Goal: Transaction & Acquisition: Purchase product/service

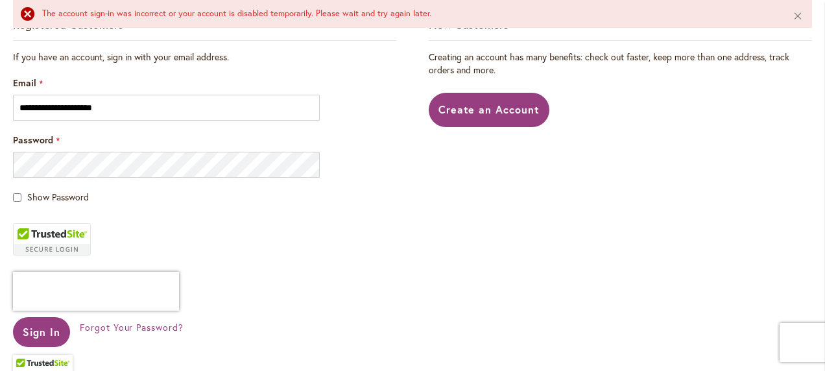
scroll to position [308, 0]
click at [13, 177] on div at bounding box center [13, 177] width 0 height 0
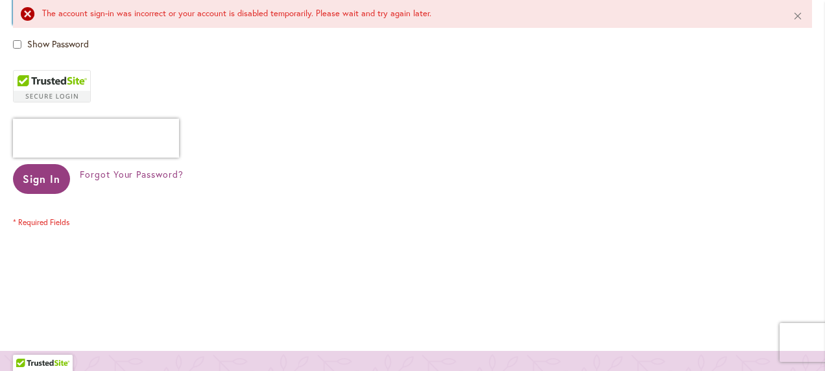
scroll to position [461, 0]
click at [46, 186] on button "Sign In" at bounding box center [41, 178] width 57 height 30
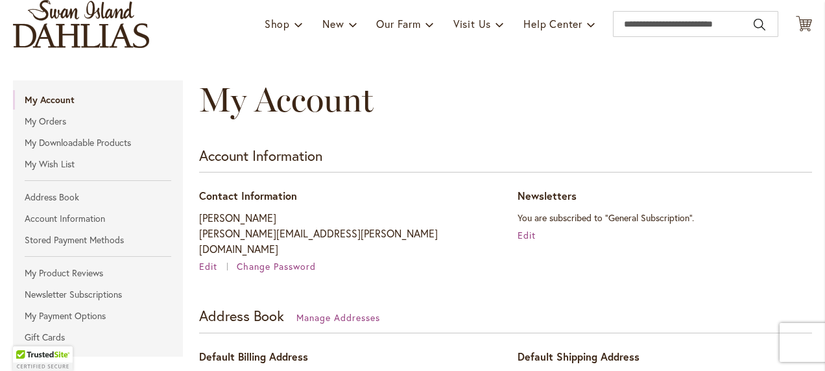
scroll to position [149, 0]
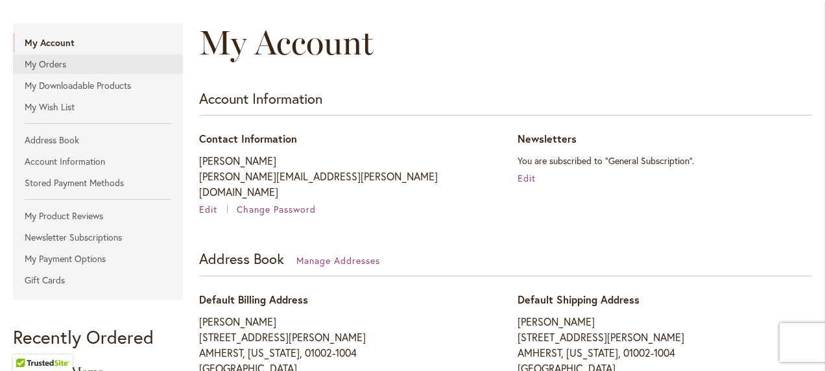
click at [50, 64] on link "My Orders" at bounding box center [98, 64] width 170 height 19
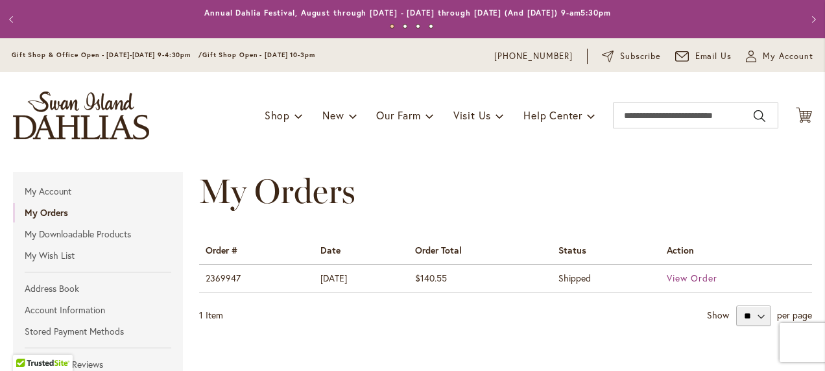
scroll to position [186, 0]
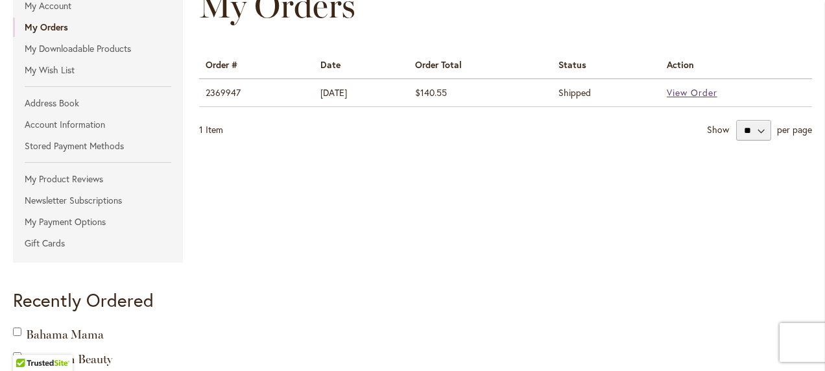
click at [702, 94] on span "View Order" at bounding box center [692, 92] width 51 height 12
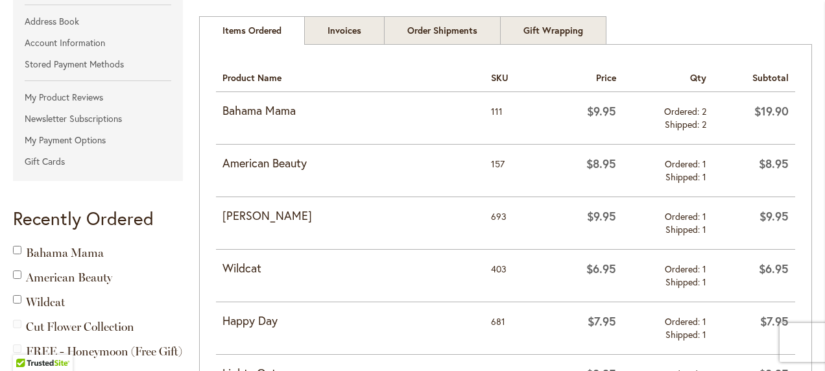
scroll to position [267, 0]
drag, startPoint x: 278, startPoint y: 219, endPoint x: 219, endPoint y: 219, distance: 59.7
click at [219, 219] on td "Cha Ching" at bounding box center [350, 223] width 269 height 53
copy strong "Cha Ching"
drag, startPoint x: 261, startPoint y: 266, endPoint x: 214, endPoint y: 271, distance: 47.6
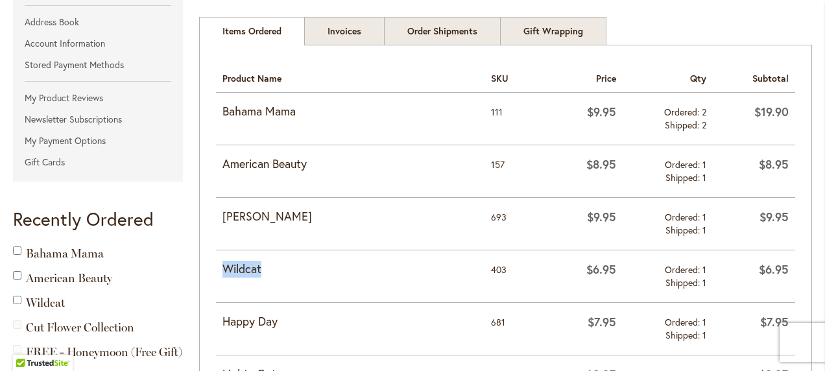
click at [214, 271] on div "Items Ordered Track your order Items Ordered Product Name SKU Price Qty Subtota…" at bounding box center [505, 341] width 613 height 592
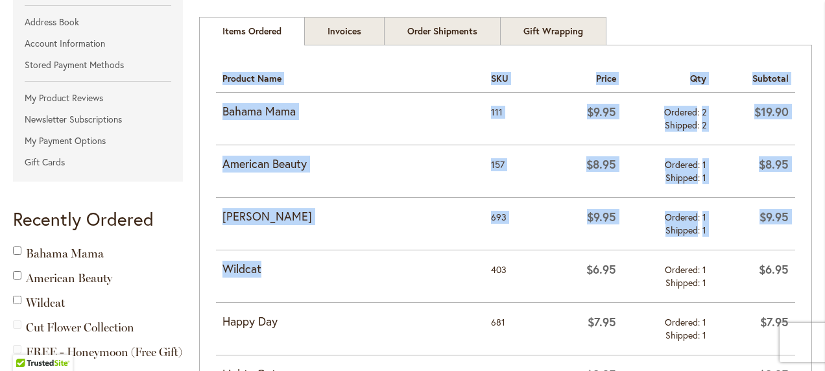
copy div "Items Ordered Product Name SKU Price Qty Subtotal Bahama Mama 111 $9.95 Ordered…"
click at [335, 266] on strong "Wildcat" at bounding box center [351, 269] width 256 height 17
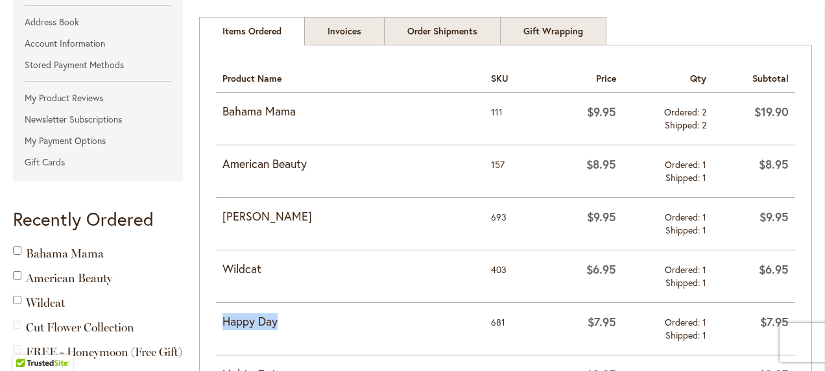
drag, startPoint x: 280, startPoint y: 321, endPoint x: 217, endPoint y: 326, distance: 63.1
click at [217, 326] on td "Happy Day" at bounding box center [350, 328] width 269 height 53
copy strong "Happy Day"
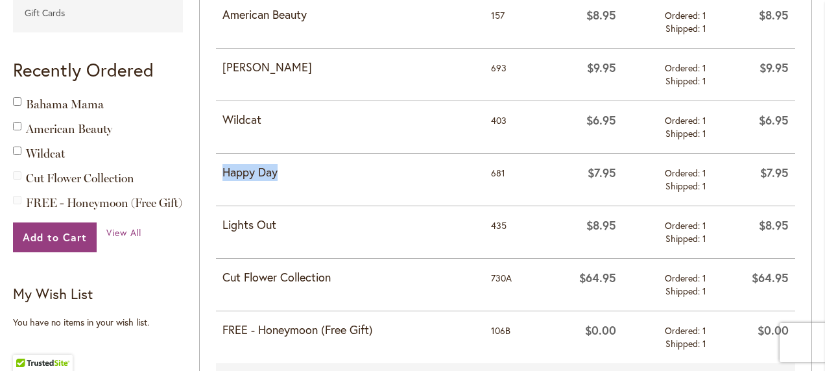
scroll to position [417, 0]
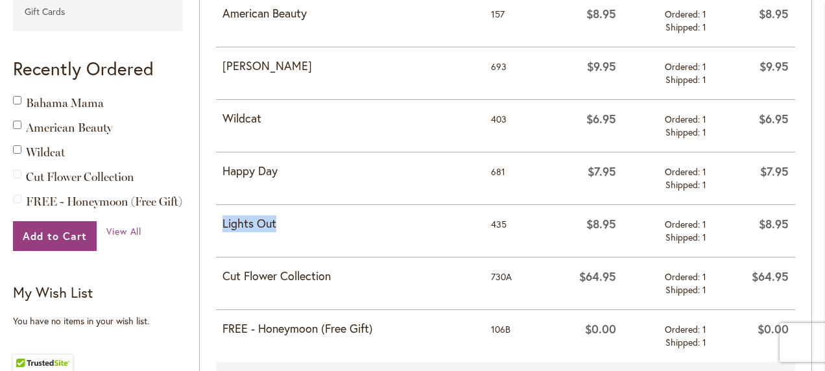
drag, startPoint x: 289, startPoint y: 225, endPoint x: 217, endPoint y: 228, distance: 72.1
click at [217, 228] on td "Lights Out" at bounding box center [350, 230] width 269 height 53
copy strong "Lights Out"
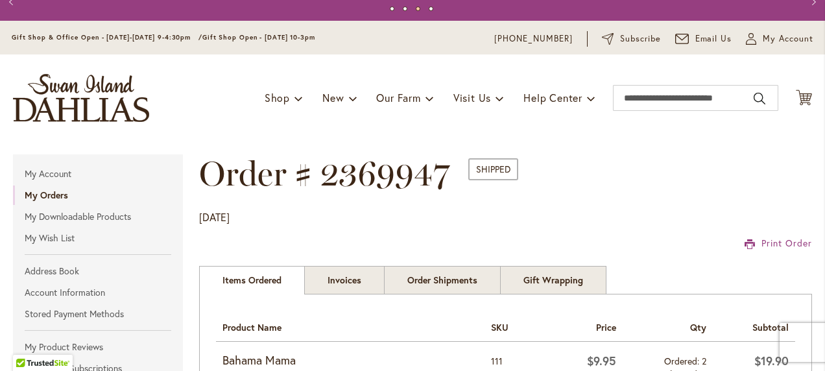
scroll to position [17, 0]
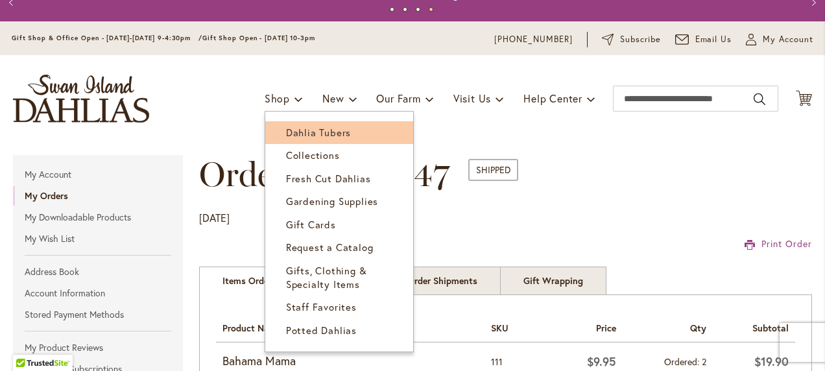
click at [295, 132] on span "Dahlia Tubers" at bounding box center [318, 132] width 65 height 13
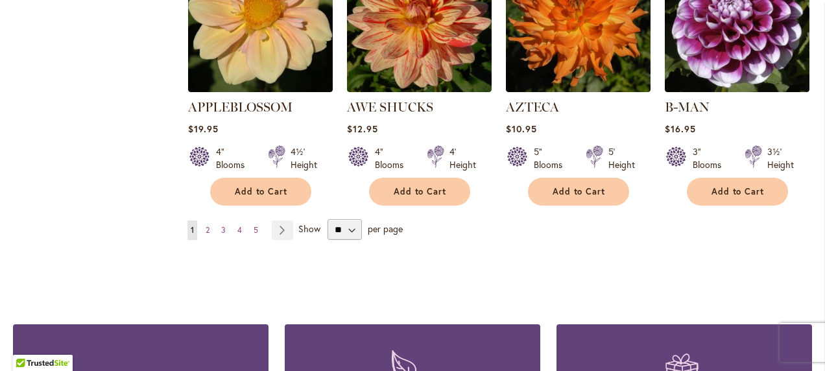
scroll to position [1213, 0]
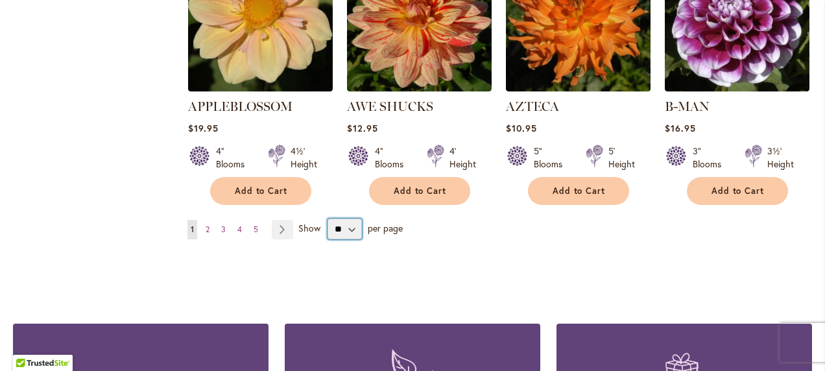
click at [335, 219] on select "** ** ** **" at bounding box center [345, 229] width 34 height 21
select select "**"
click at [328, 219] on select "** ** ** **" at bounding box center [345, 229] width 34 height 21
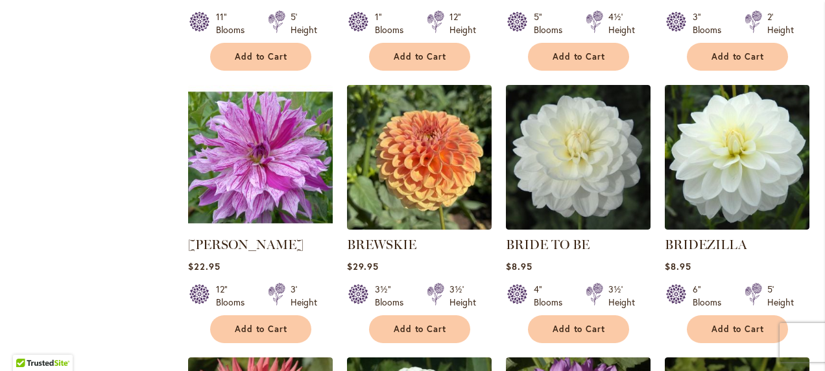
scroll to position [3543, 0]
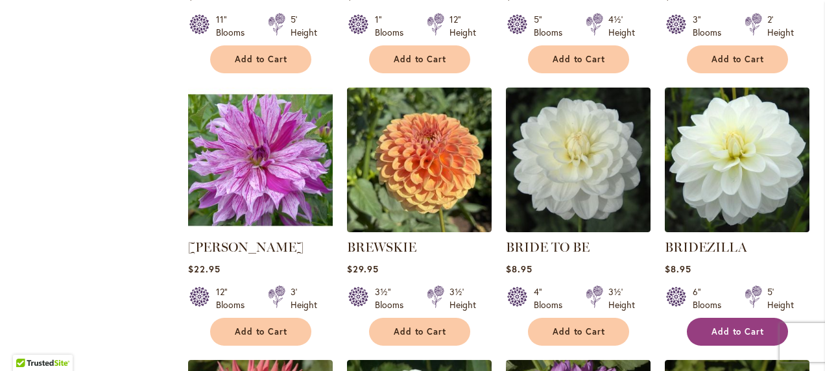
click at [716, 318] on button "Add to Cart" at bounding box center [737, 332] width 101 height 28
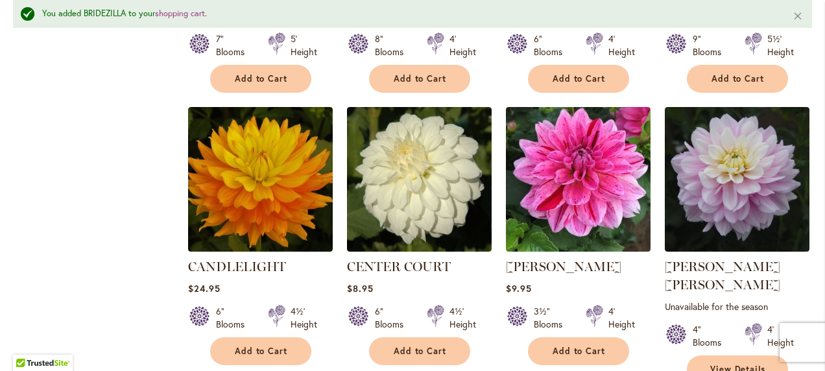
scroll to position [4404, 0]
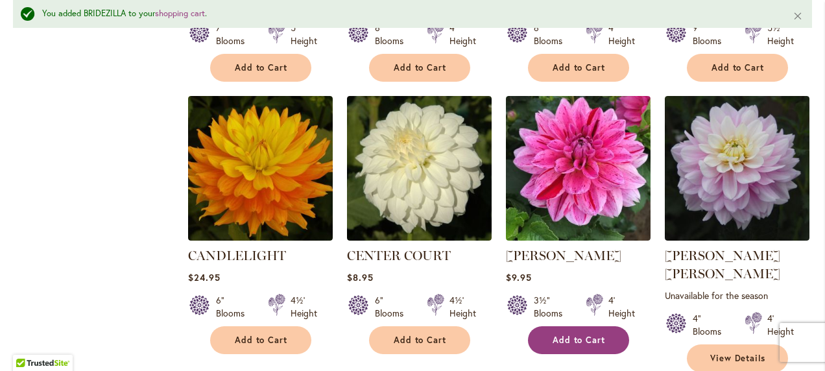
click at [574, 335] on span "Add to Cart" at bounding box center [579, 340] width 53 height 11
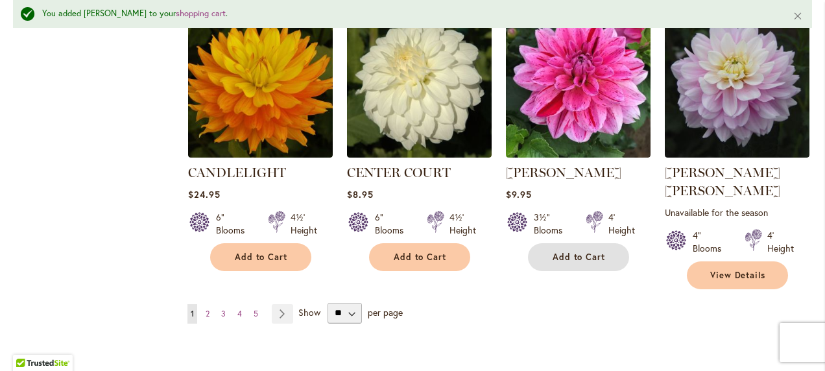
scroll to position [4488, 0]
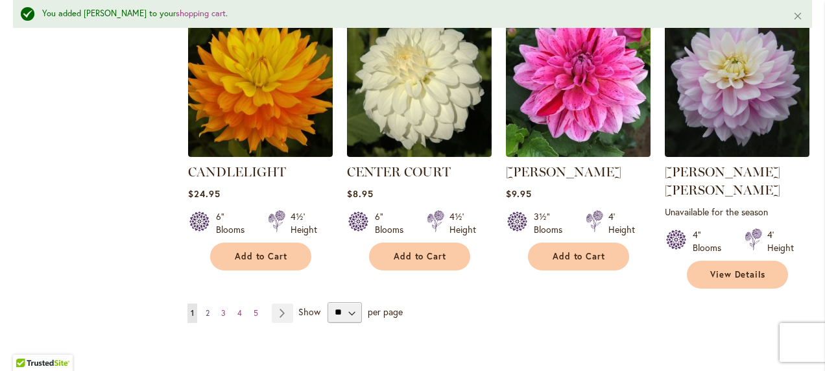
click at [207, 308] on span "2" at bounding box center [208, 313] width 4 height 10
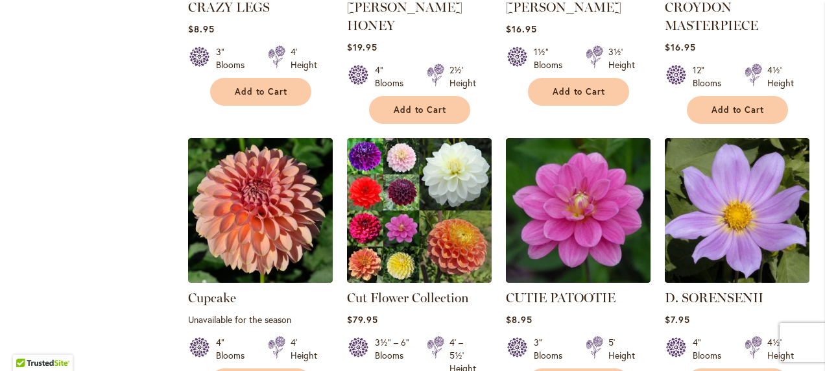
scroll to position [1897, 0]
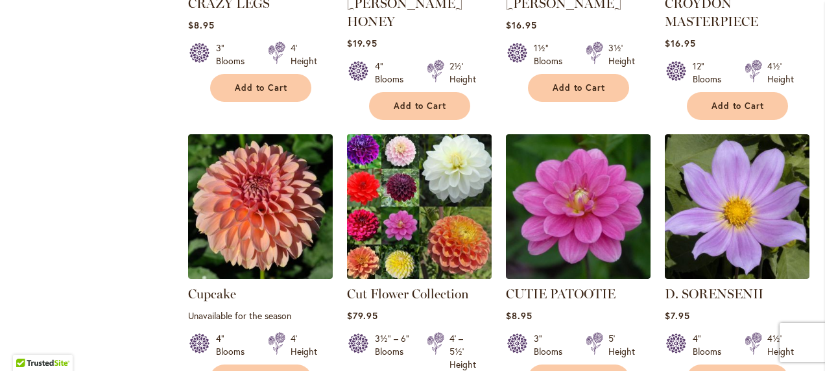
click at [422, 182] on img at bounding box center [419, 207] width 152 height 152
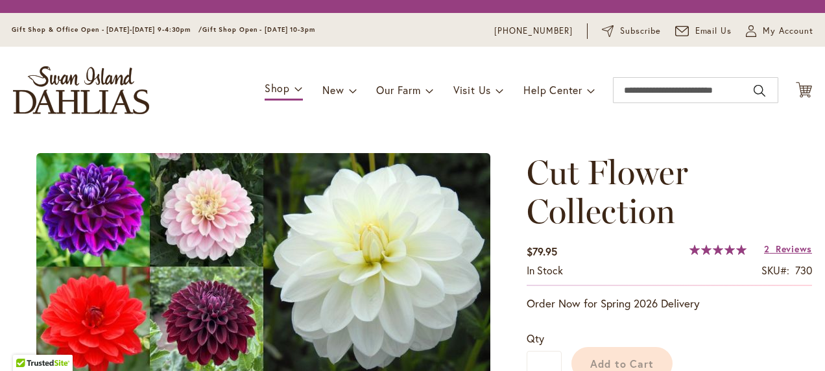
type input "*****"
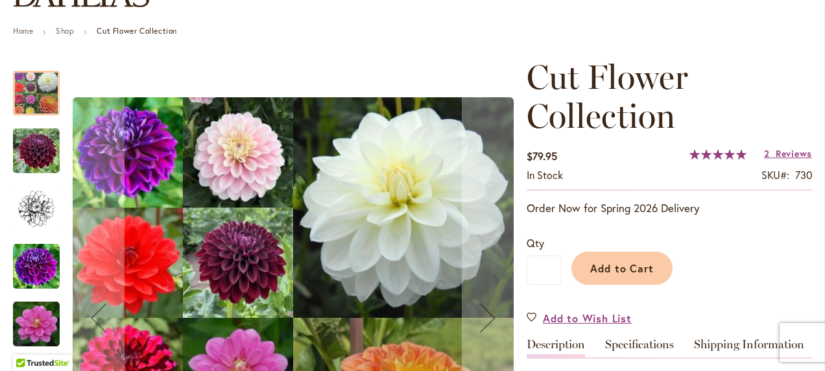
scroll to position [133, 0]
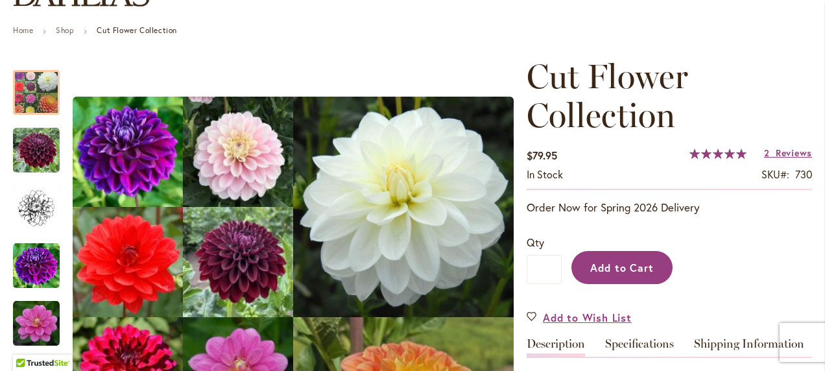
click at [625, 276] on button "Add to Cart" at bounding box center [622, 267] width 101 height 33
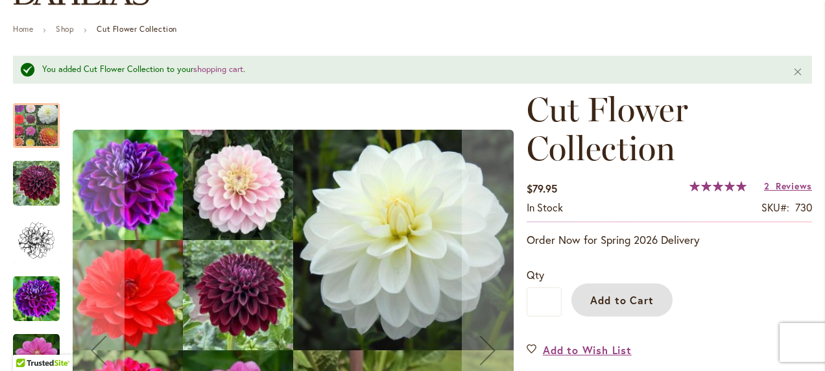
scroll to position [0, 0]
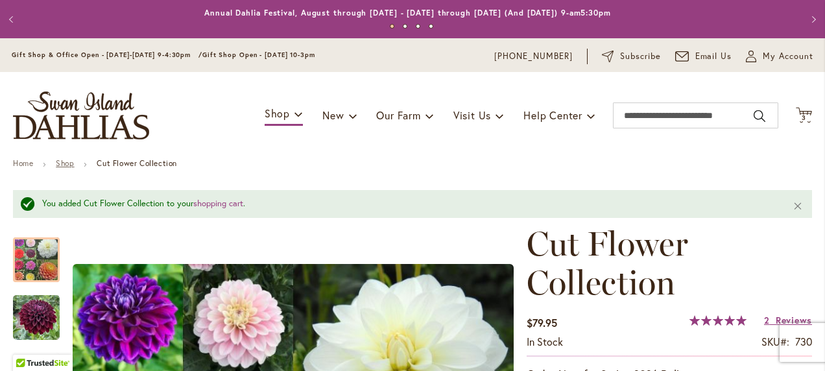
click at [65, 164] on link "Shop" at bounding box center [65, 163] width 18 height 10
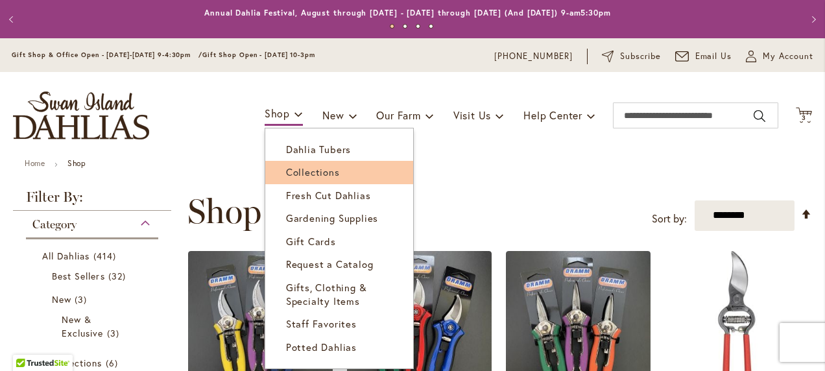
click at [289, 173] on span "Collections" at bounding box center [313, 171] width 54 height 13
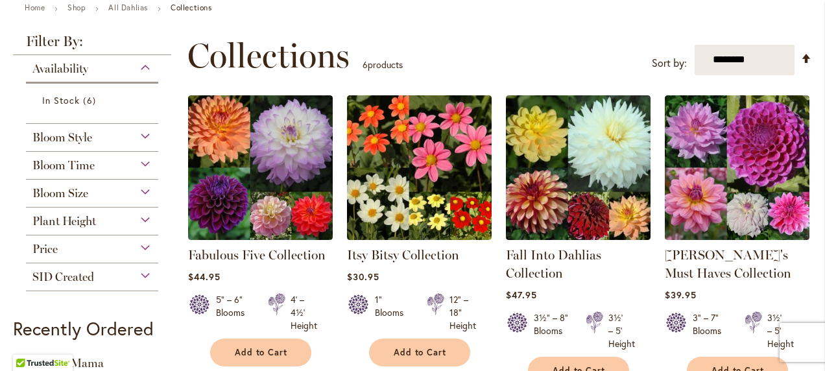
scroll to position [154, 0]
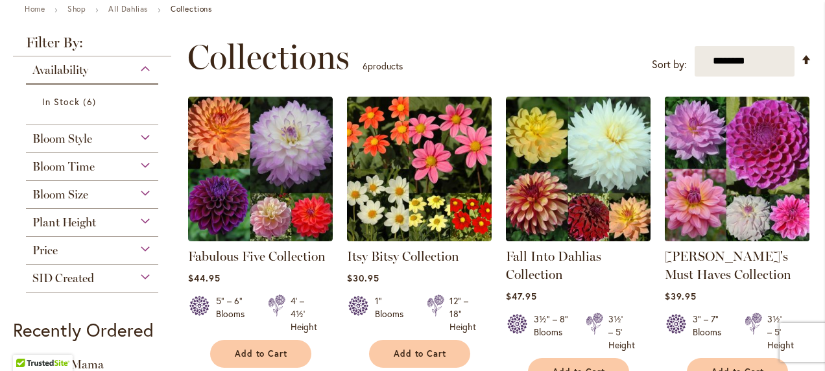
click at [733, 199] on img at bounding box center [737, 169] width 152 height 152
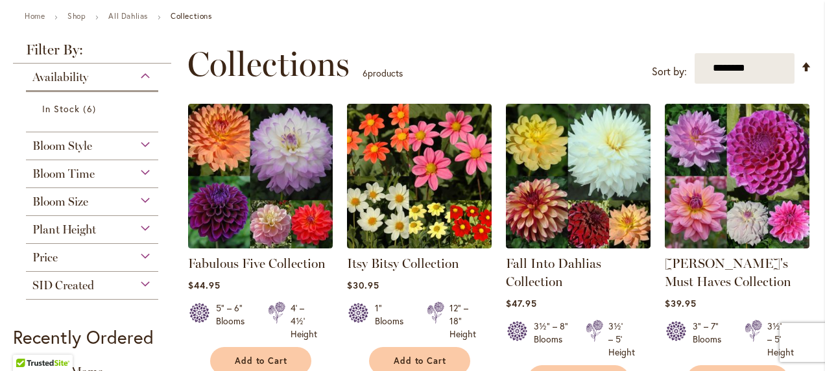
scroll to position [147, 0]
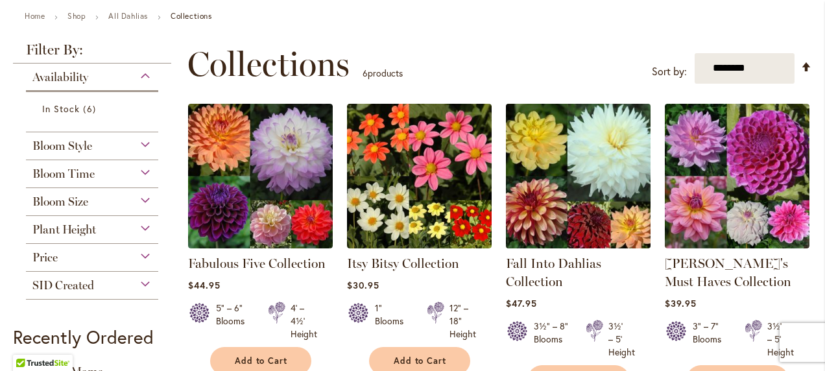
click at [587, 196] on img at bounding box center [578, 176] width 152 height 152
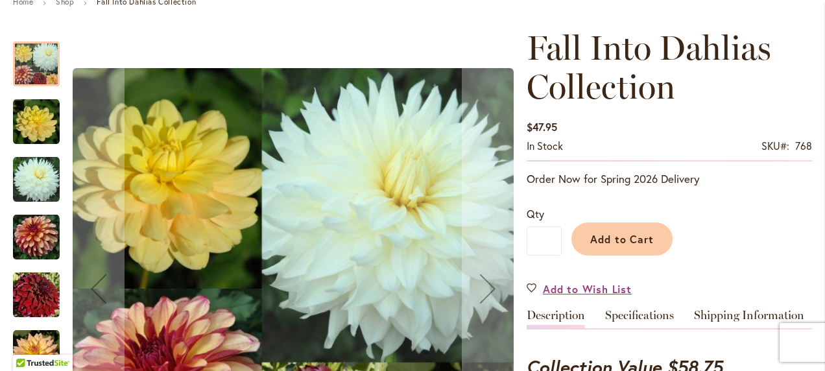
scroll to position [155, 0]
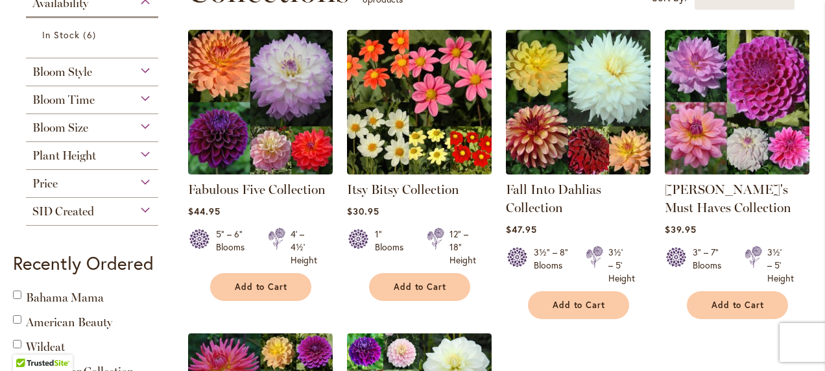
scroll to position [223, 0]
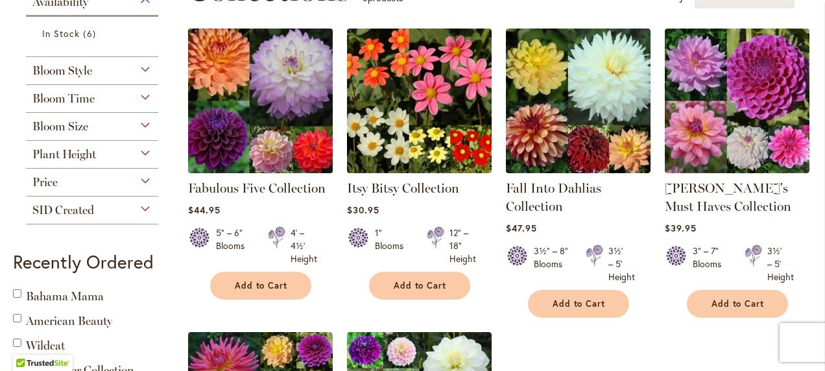
click at [282, 101] on img at bounding box center [260, 101] width 152 height 152
